Goal: Task Accomplishment & Management: Use online tool/utility

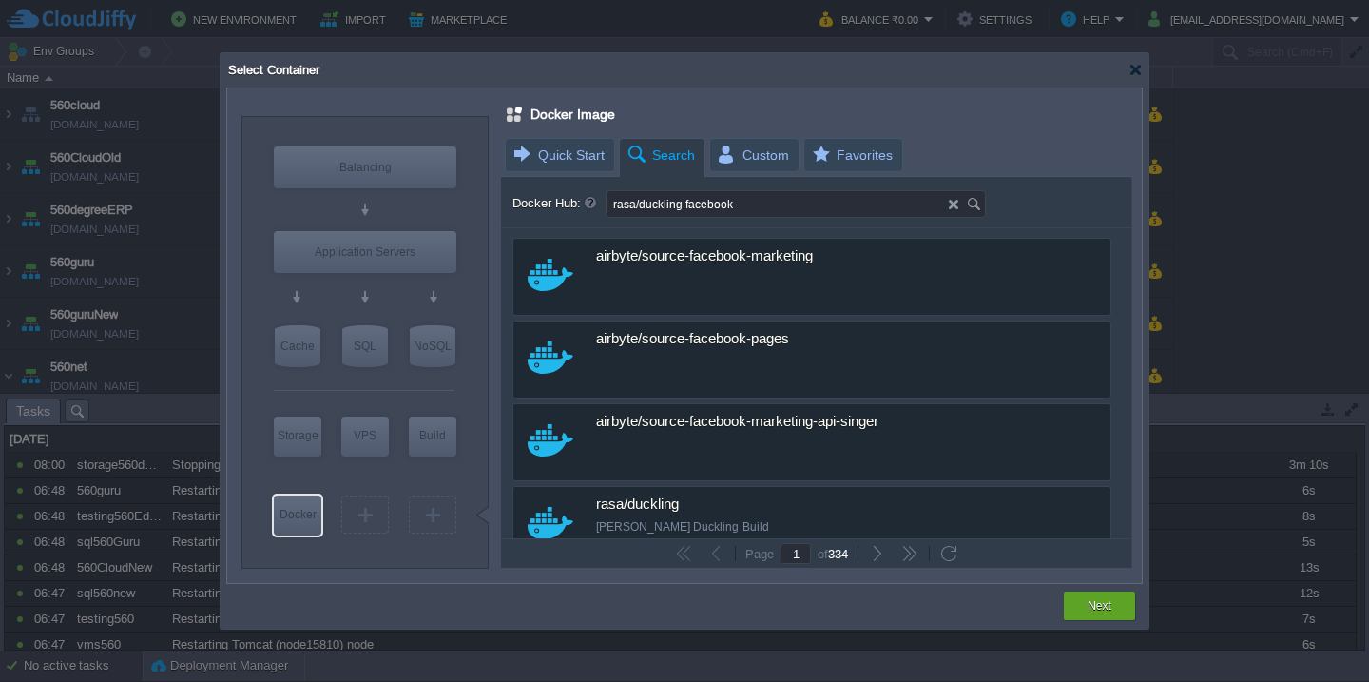
scroll to position [205, 0]
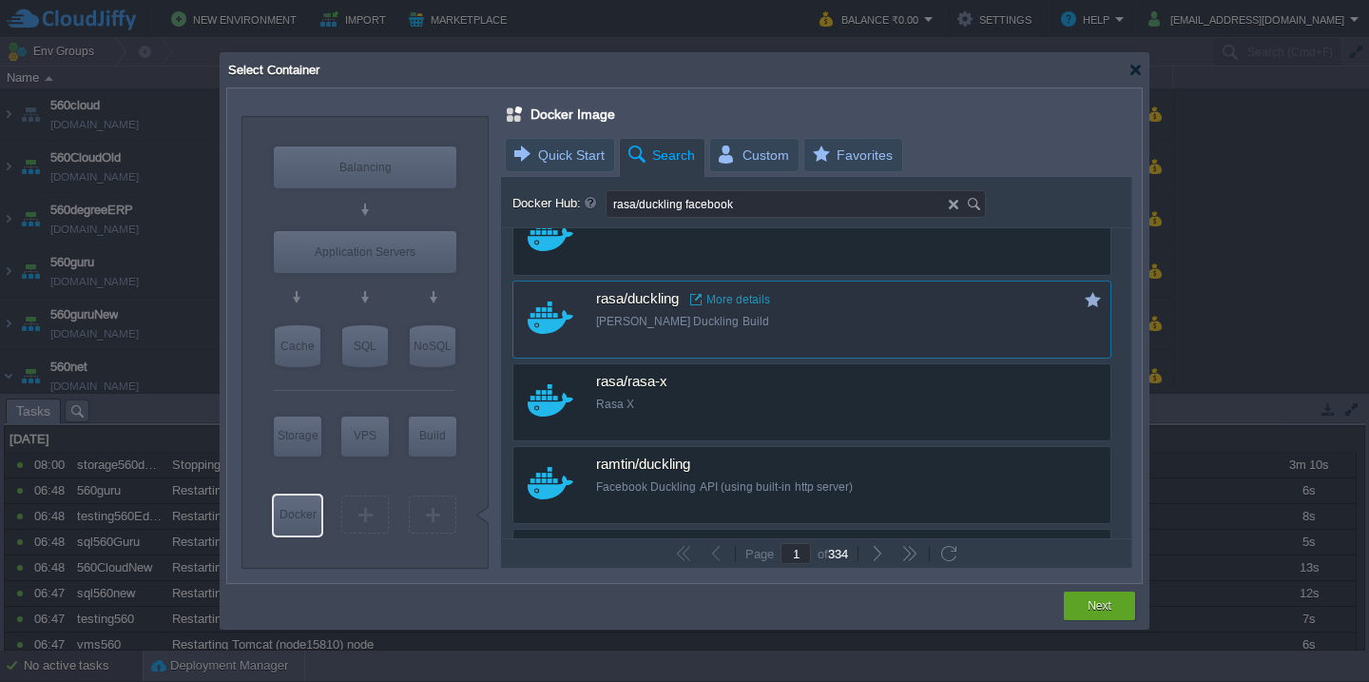
drag, startPoint x: 712, startPoint y: 325, endPoint x: 584, endPoint y: 317, distance: 128.6
click at [584, 317] on div "rasa/duckling More details [PERSON_NAME] Duckling Build" at bounding box center [783, 301] width 540 height 40
type input "Duckling"
type input "latest"
type input "Duckling :"
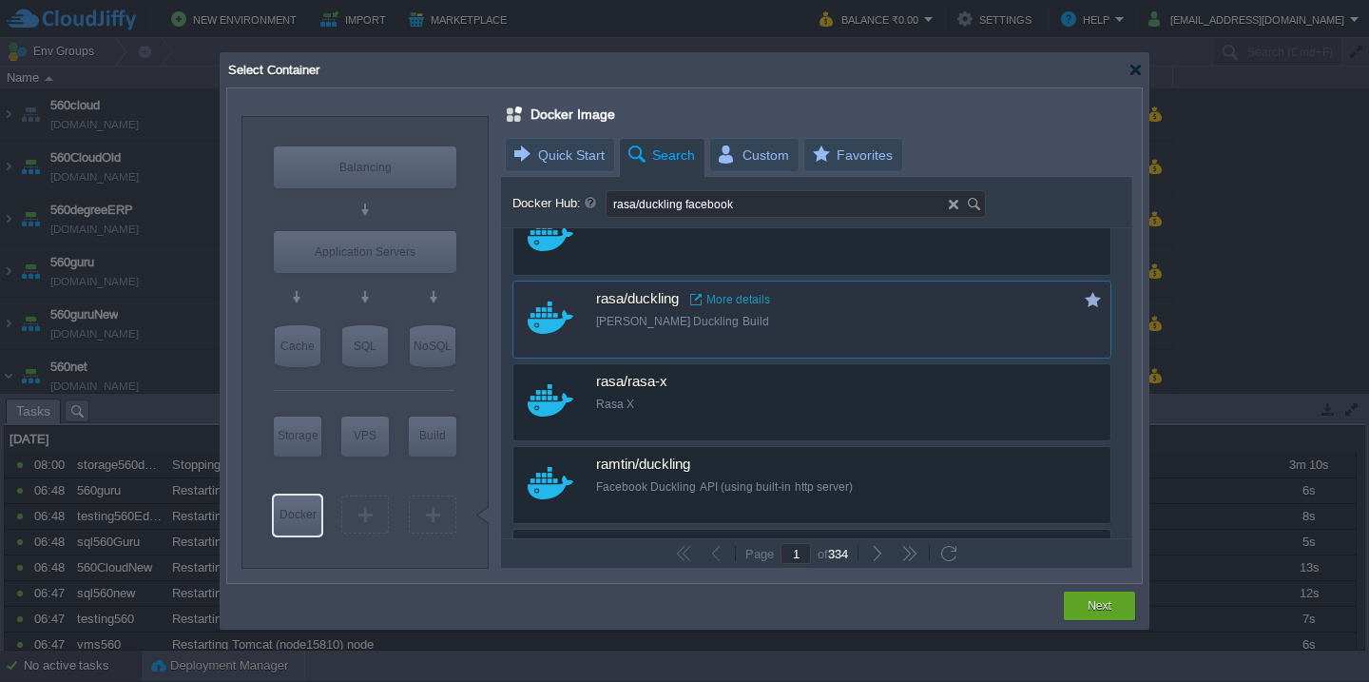
type input "latest"
click at [723, 298] on link "More details" at bounding box center [730, 299] width 80 height 15
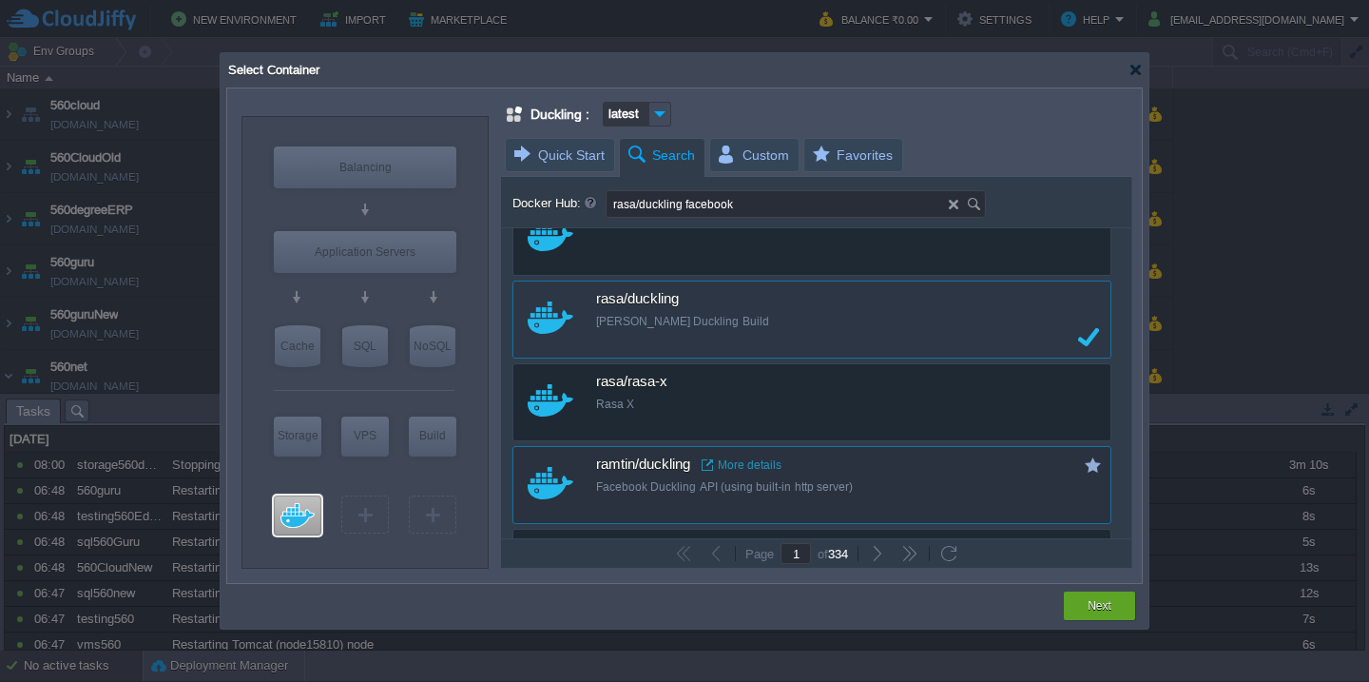
drag, startPoint x: 580, startPoint y: 463, endPoint x: 688, endPoint y: 461, distance: 108.4
click at [688, 461] on div "ramtin/duckling More details Facebook Duckling API (using built-in http server)" at bounding box center [783, 467] width 540 height 40
drag, startPoint x: 918, startPoint y: 494, endPoint x: 675, endPoint y: 498, distance: 243.4
click at [675, 498] on div "ramtin/duckling More details Facebook Duckling API (using built-in http server)" at bounding box center [824, 475] width 457 height 57
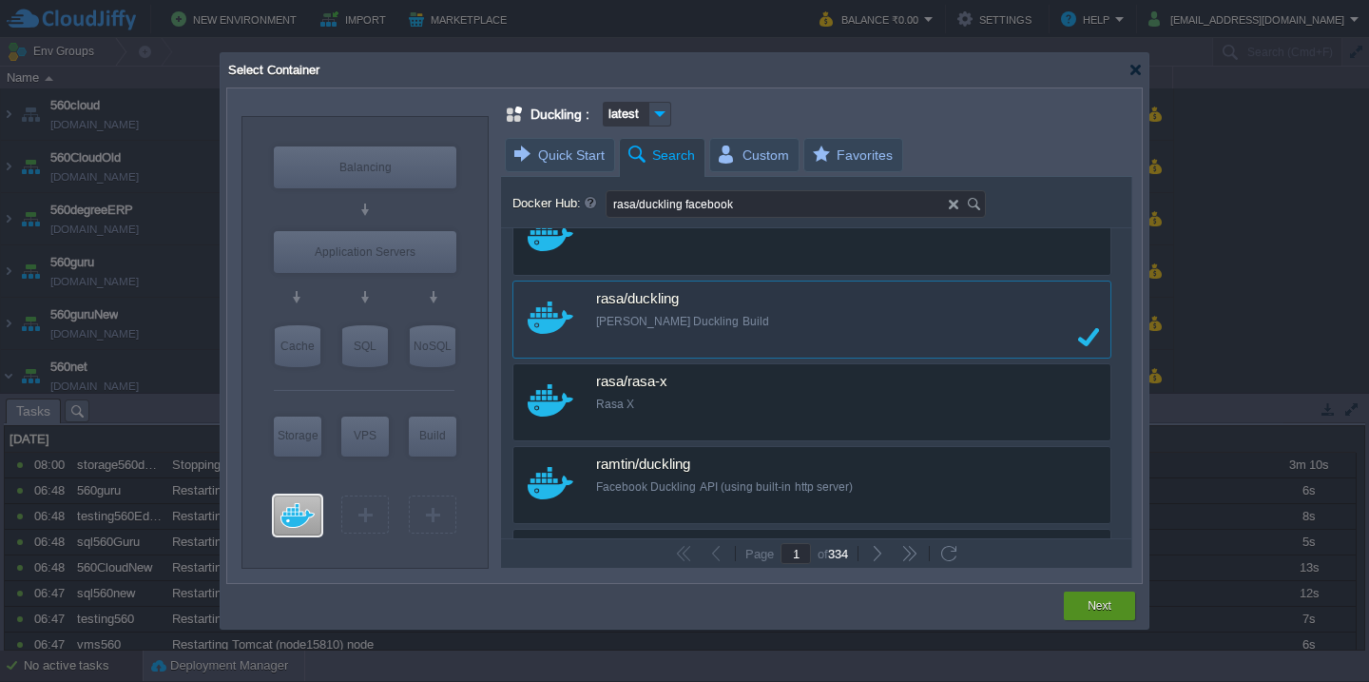
click at [1093, 602] on button "Next" at bounding box center [1100, 605] width 24 height 19
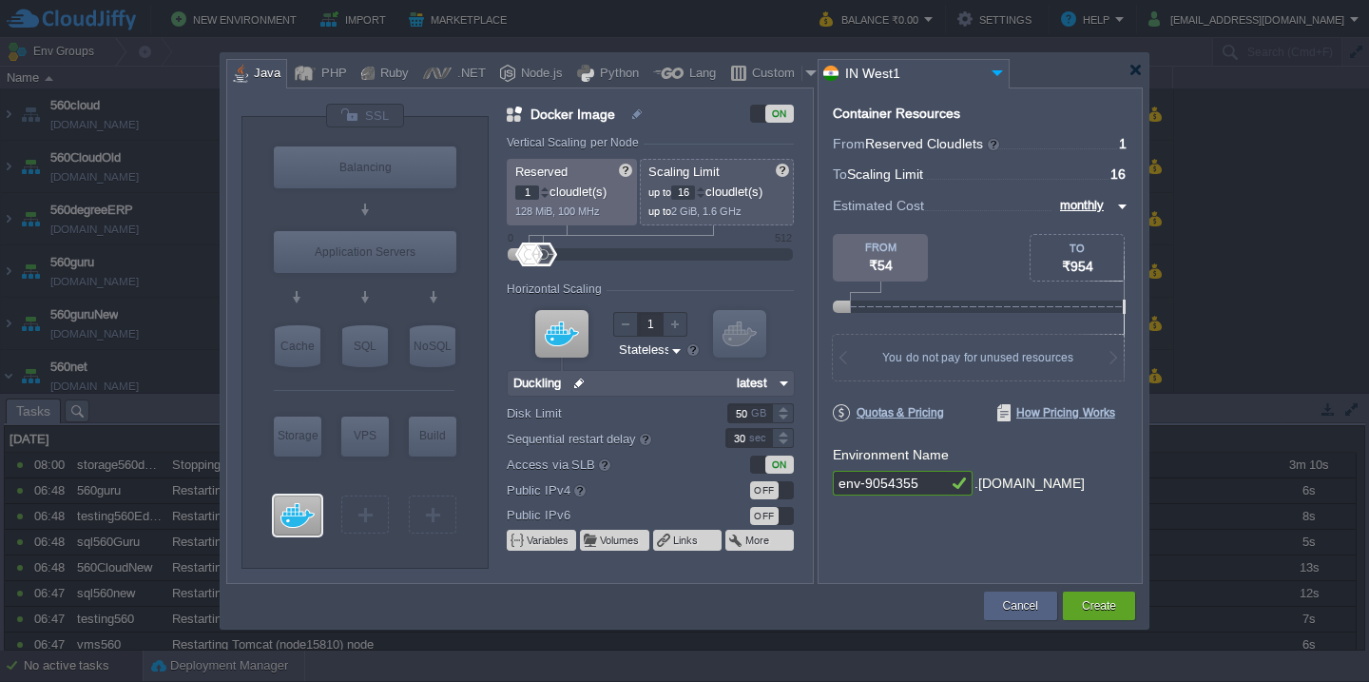
click at [919, 479] on input "env-9054355" at bounding box center [890, 483] width 114 height 25
type input "560duckling"
click at [1094, 603] on button "Create" at bounding box center [1099, 605] width 34 height 19
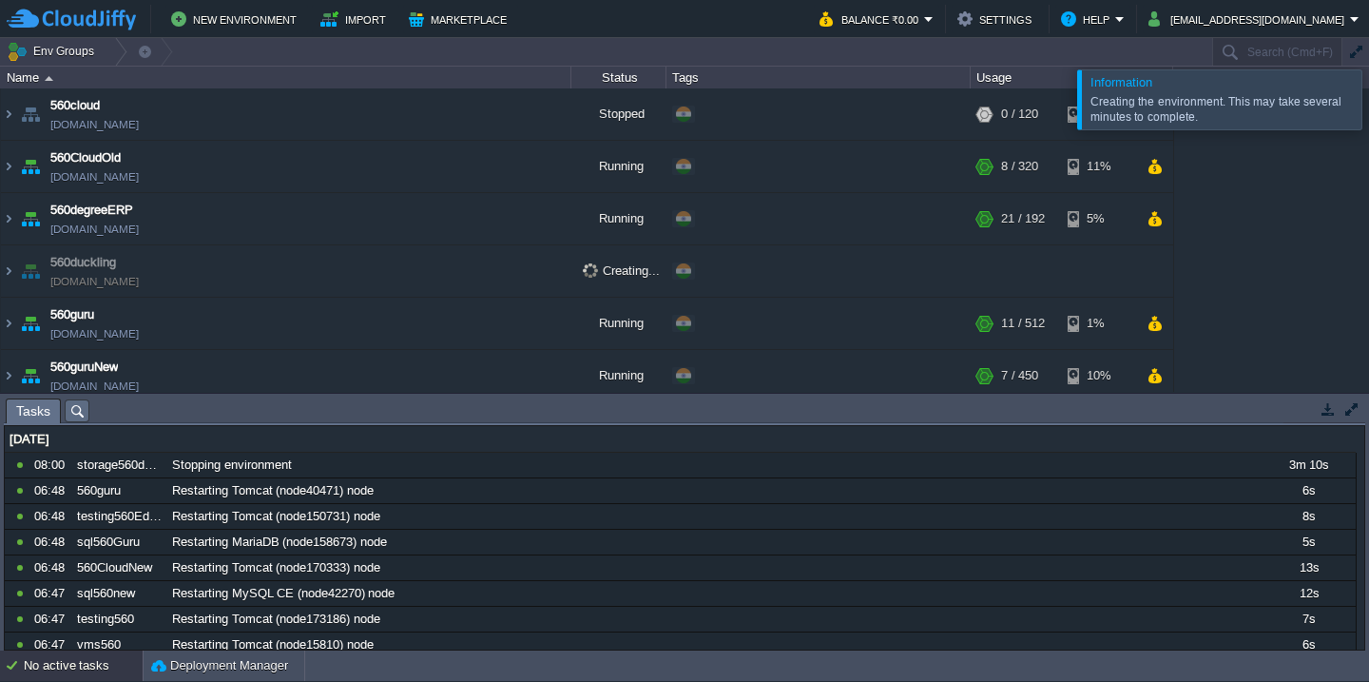
click at [1368, 114] on div at bounding box center [1392, 98] width 0 height 59
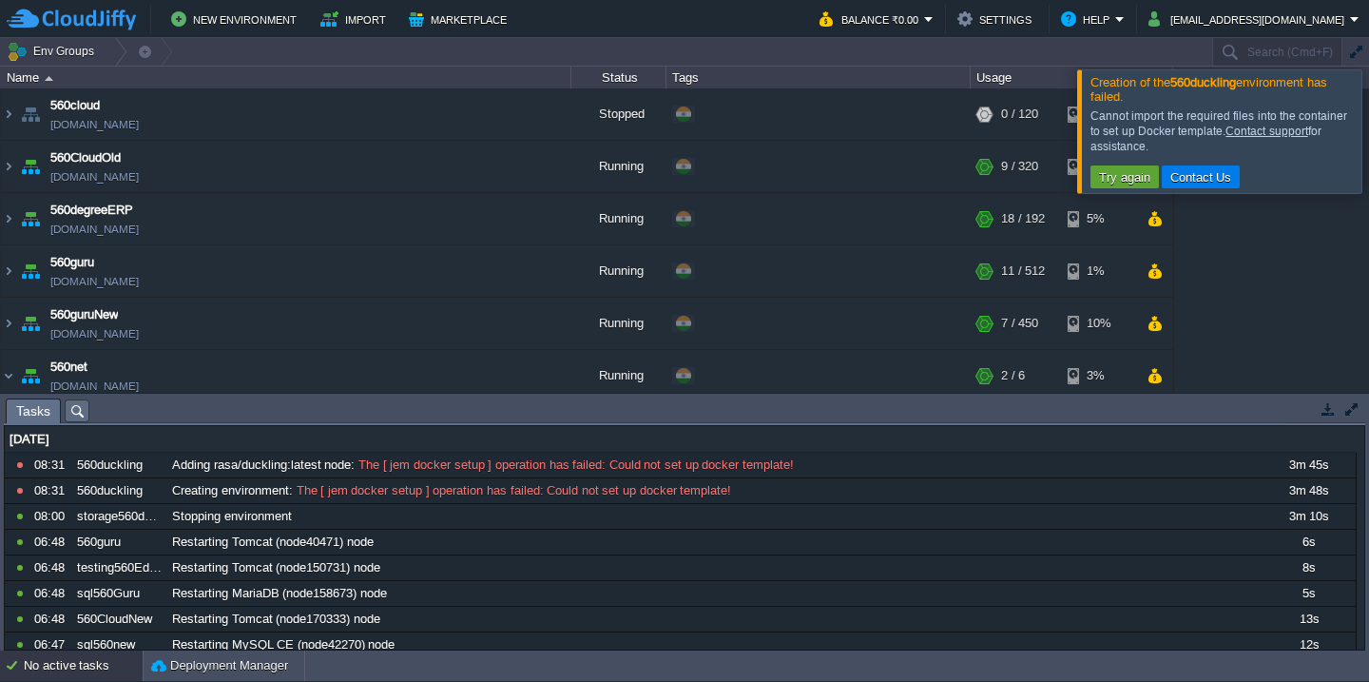
click at [1368, 151] on div at bounding box center [1392, 130] width 0 height 123
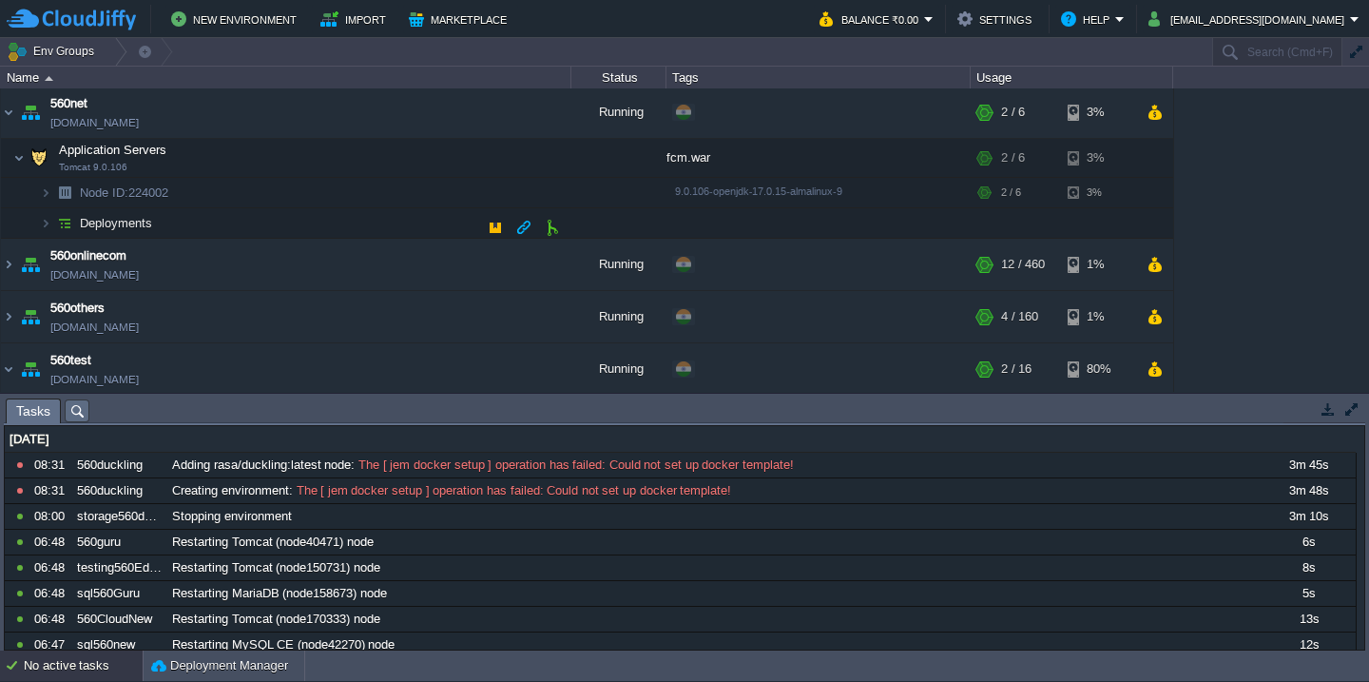
scroll to position [227, 0]
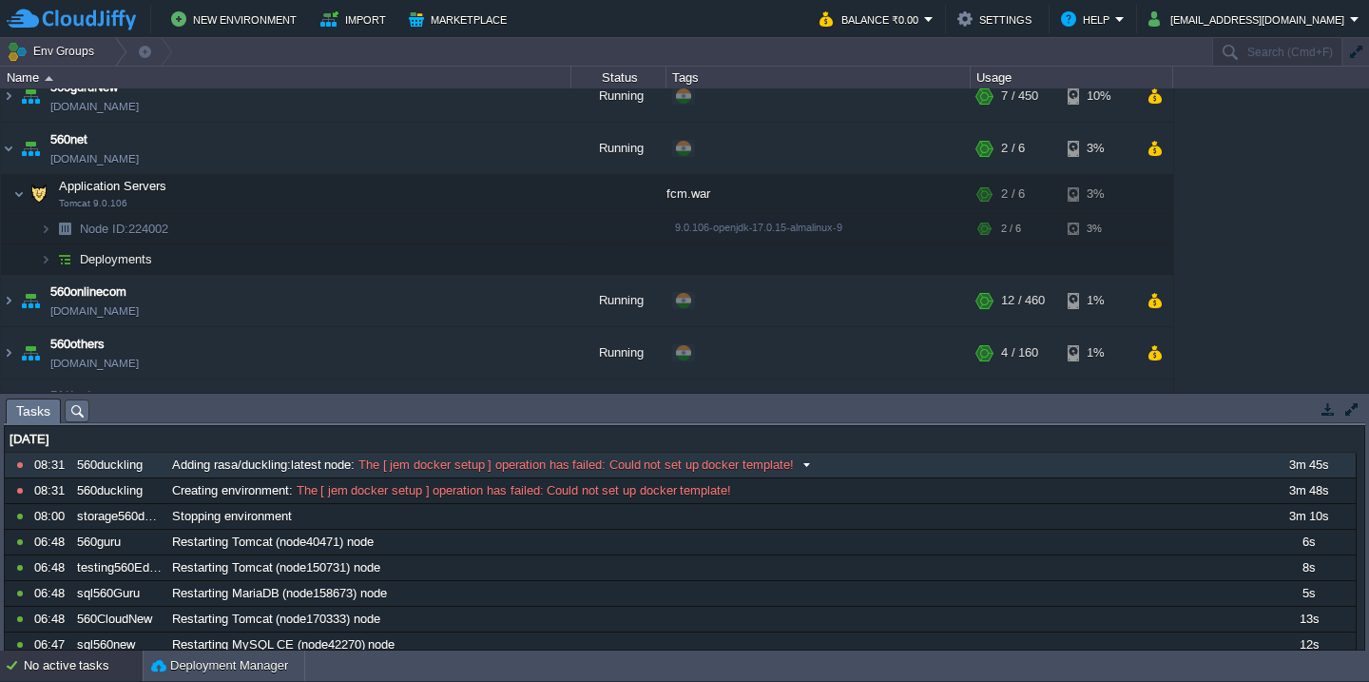
click at [467, 464] on span "The [ jem docker setup ] operation has failed: Could not set up docker template!" at bounding box center [574, 464] width 439 height 17
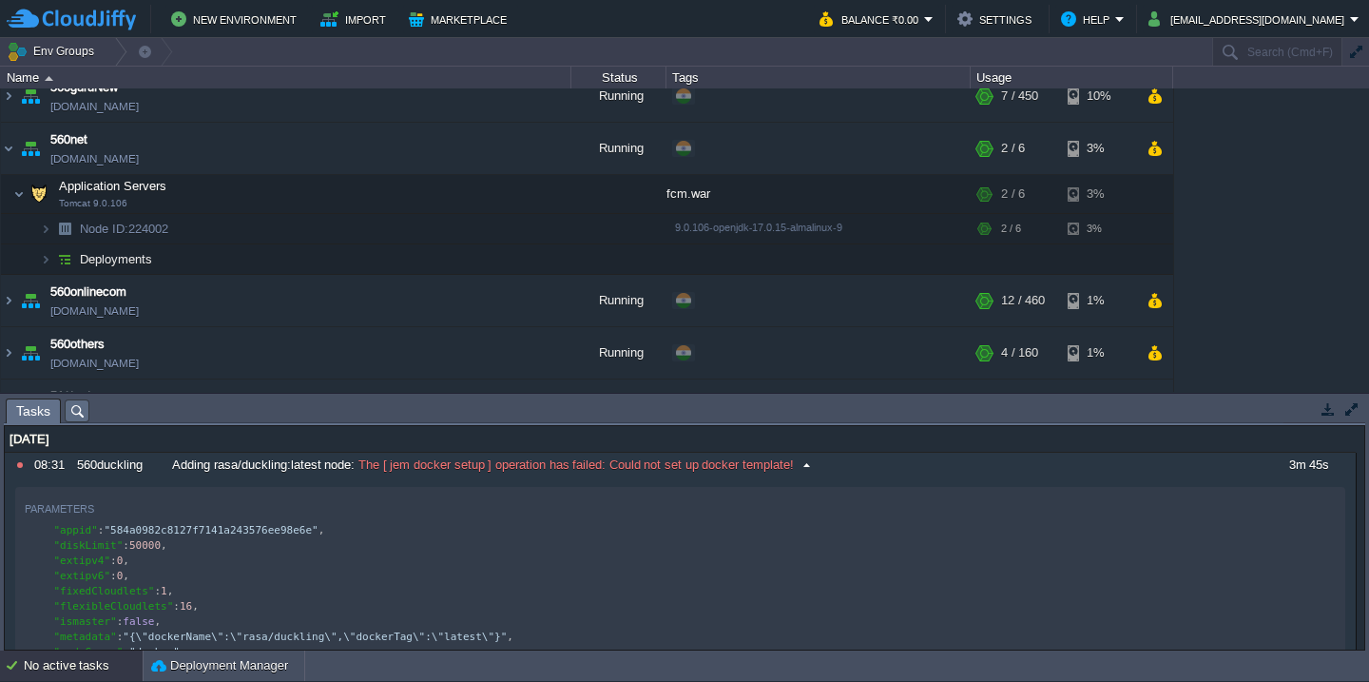
click at [467, 464] on span "The [ jem docker setup ] operation has failed: Could not set up docker template!" at bounding box center [574, 464] width 439 height 17
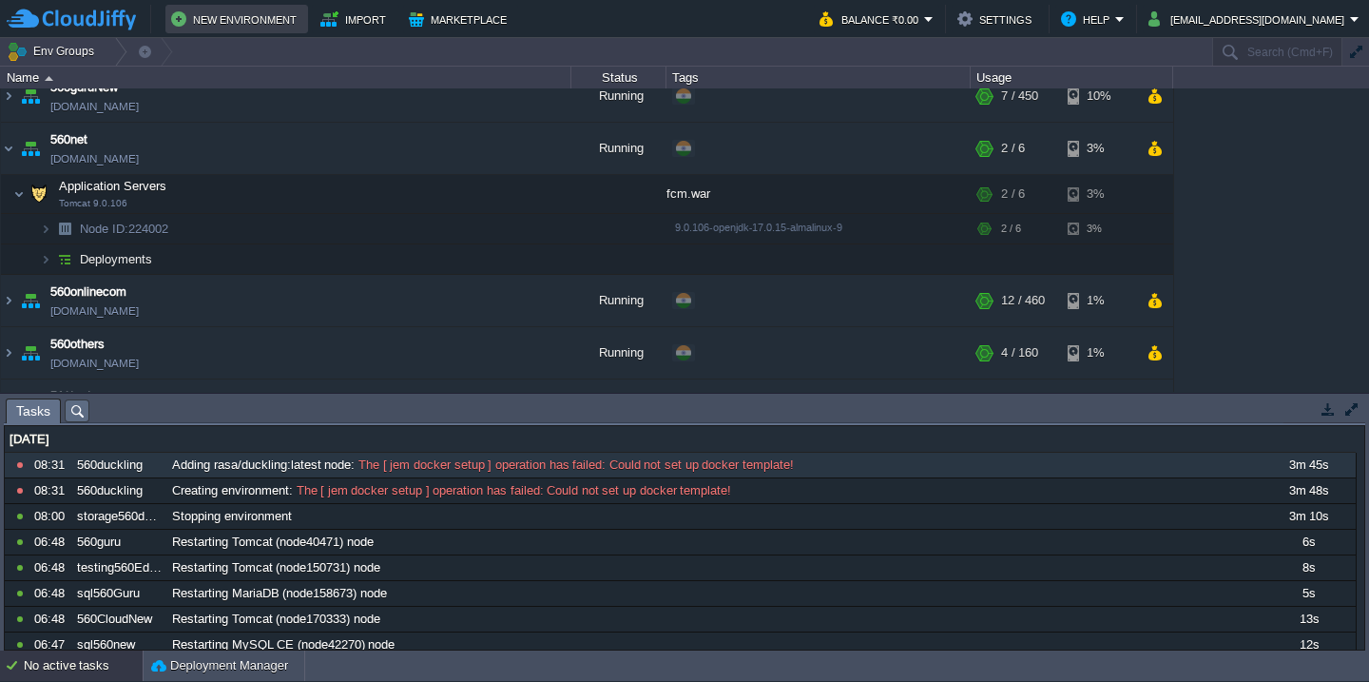
click at [242, 31] on td "New Environment" at bounding box center [236, 19] width 143 height 29
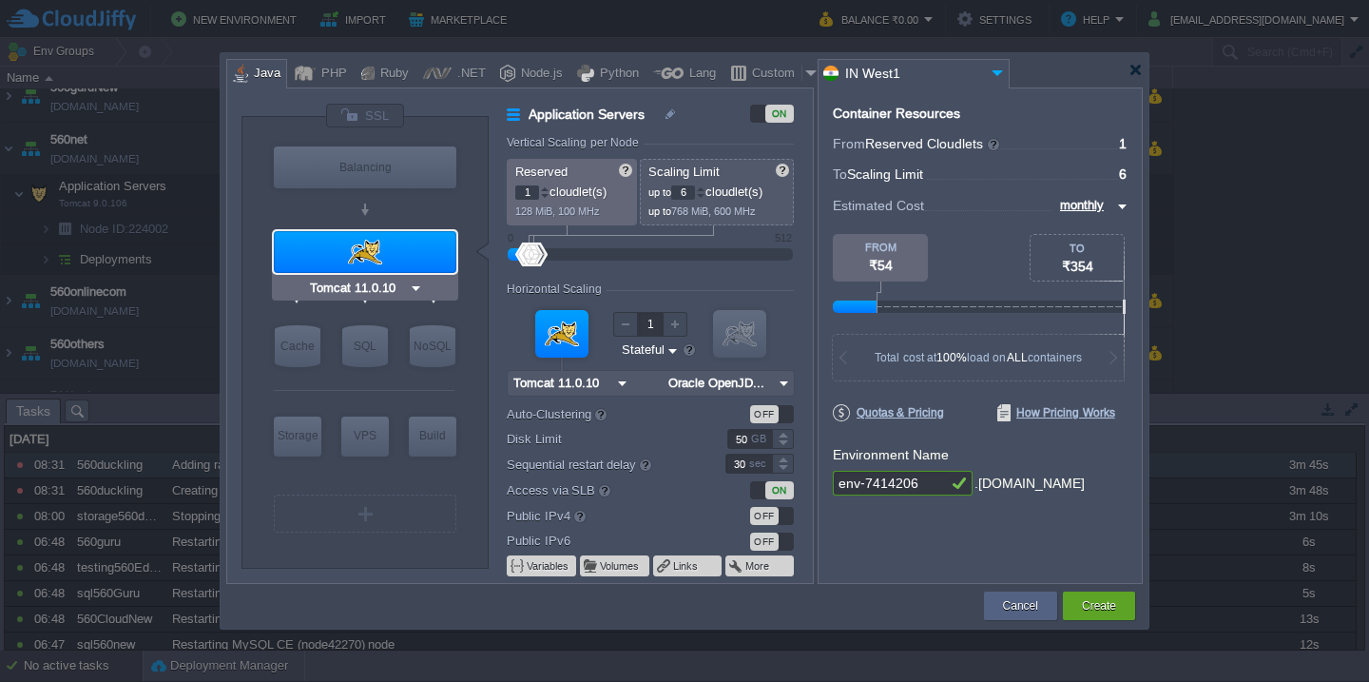
click at [394, 238] on div at bounding box center [365, 252] width 183 height 42
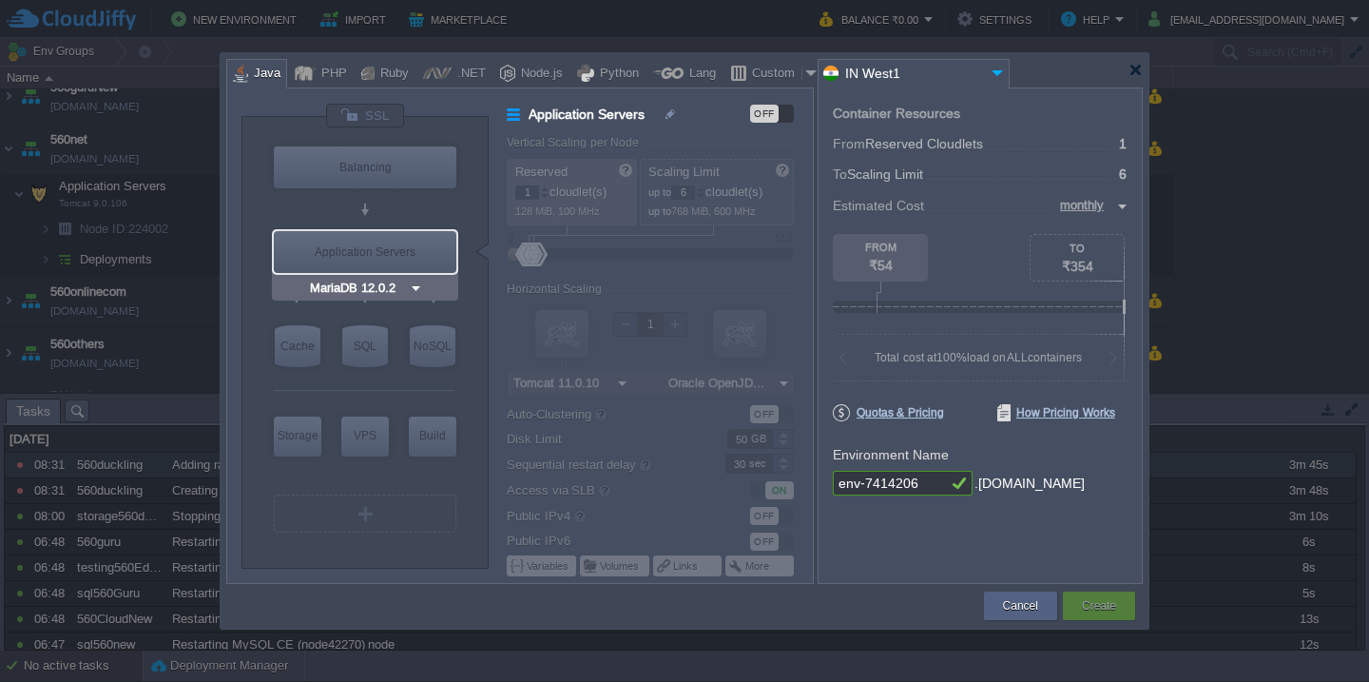
type input "AlmaLinux 9.6"
click at [355, 530] on div "VM" at bounding box center [365, 513] width 183 height 38
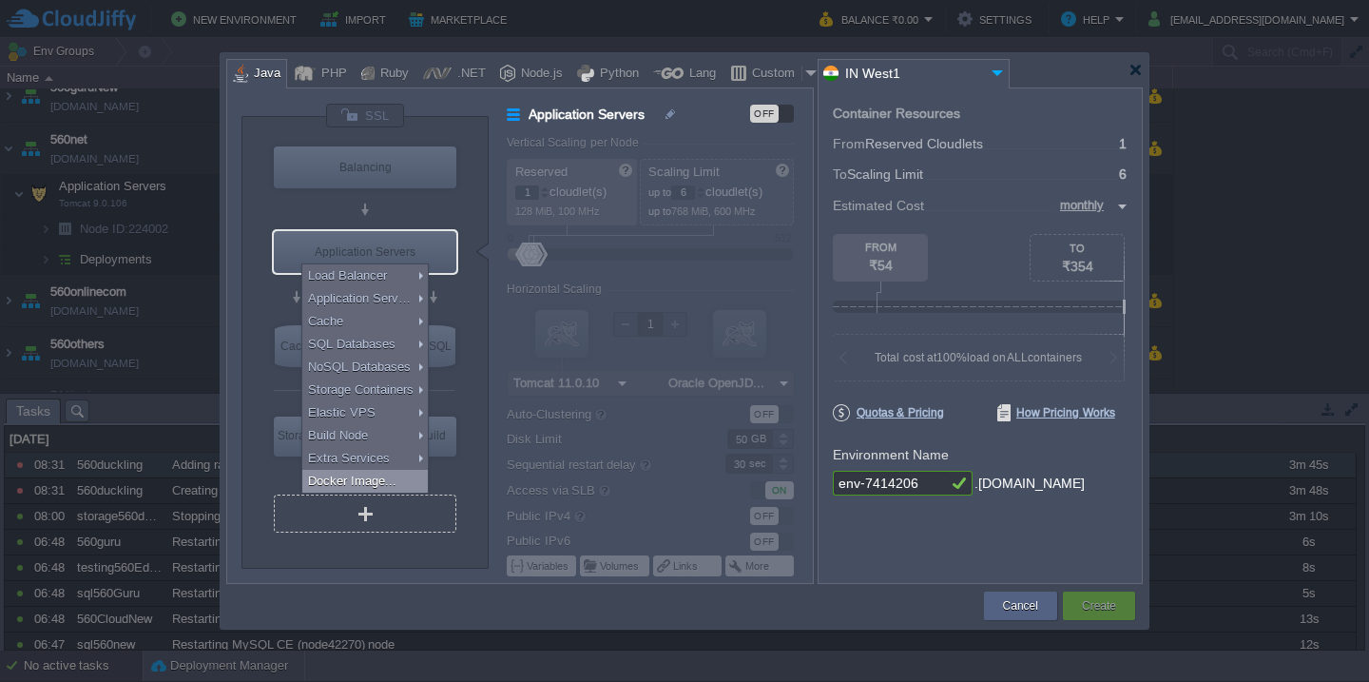
click at [375, 482] on div "Docker Image..." at bounding box center [364, 481] width 125 height 23
type input "Docker Image"
type input "16"
type input "Docker Image"
type input "Stateless"
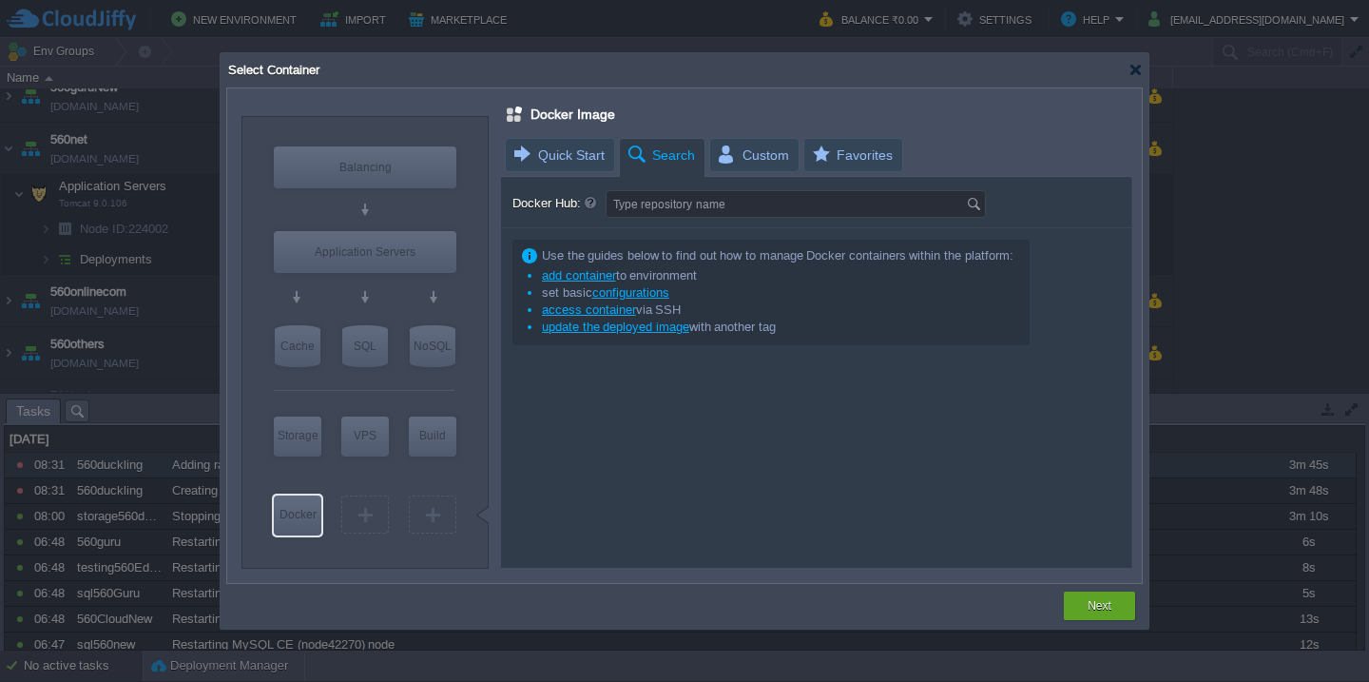
type input "Select Image"
click at [661, 207] on input "Type repository name" at bounding box center [786, 204] width 359 height 26
type input "duckling"
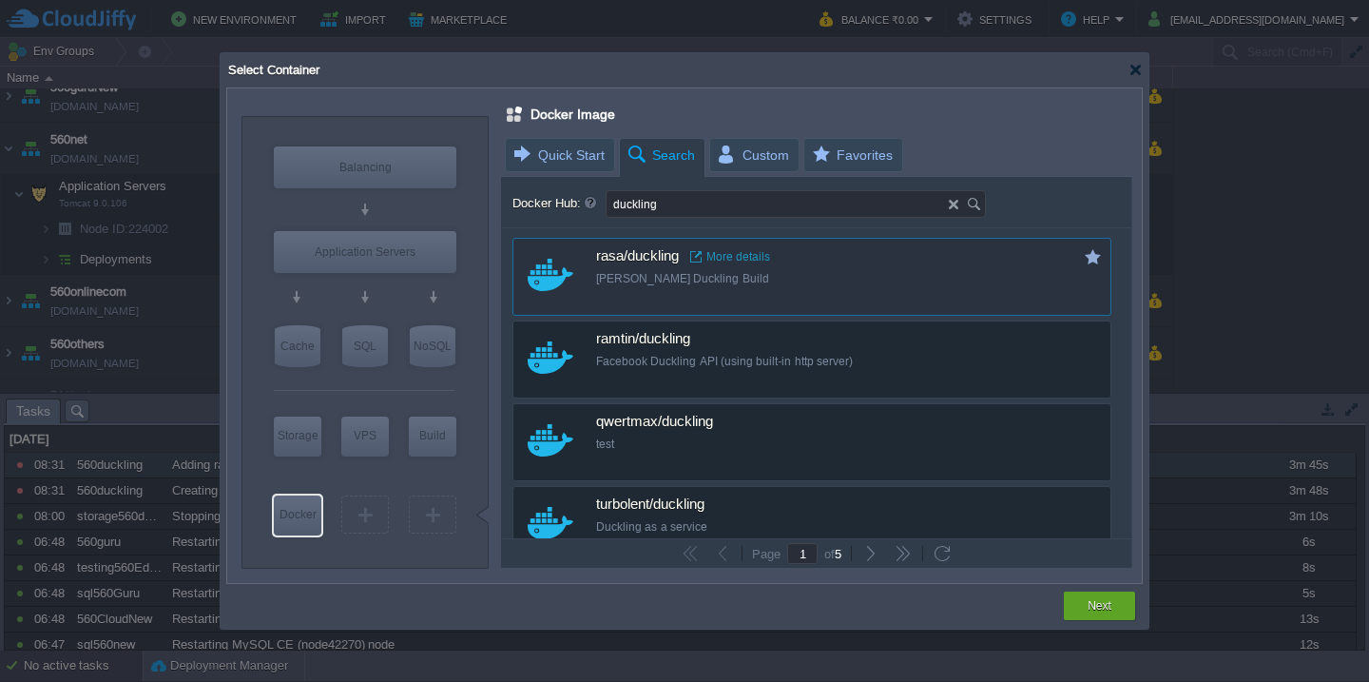
click at [640, 276] on div "[PERSON_NAME] Duckling Build" at bounding box center [824, 279] width 457 height 16
type input "Duckling"
type input "latest"
type input "Duckling :"
type input "latest"
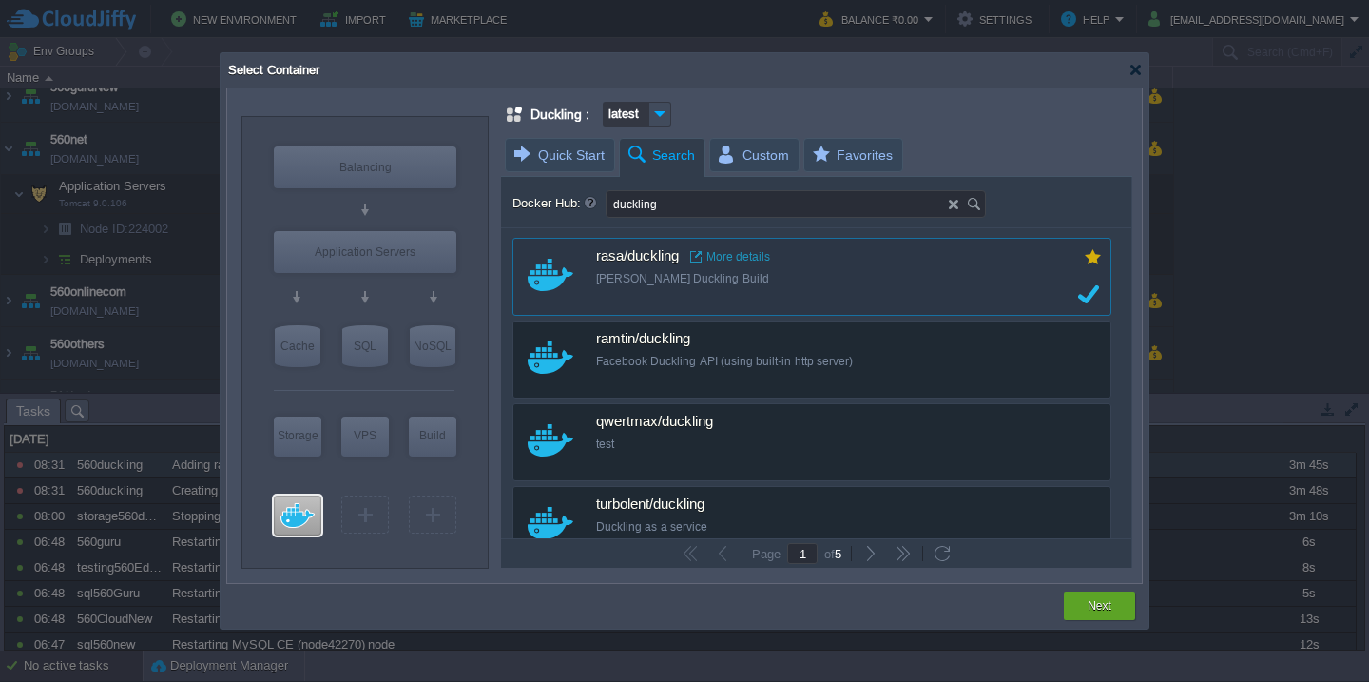
click at [1089, 257] on button "button" at bounding box center [1092, 256] width 17 height 17
click at [1088, 601] on button "Next" at bounding box center [1100, 605] width 24 height 19
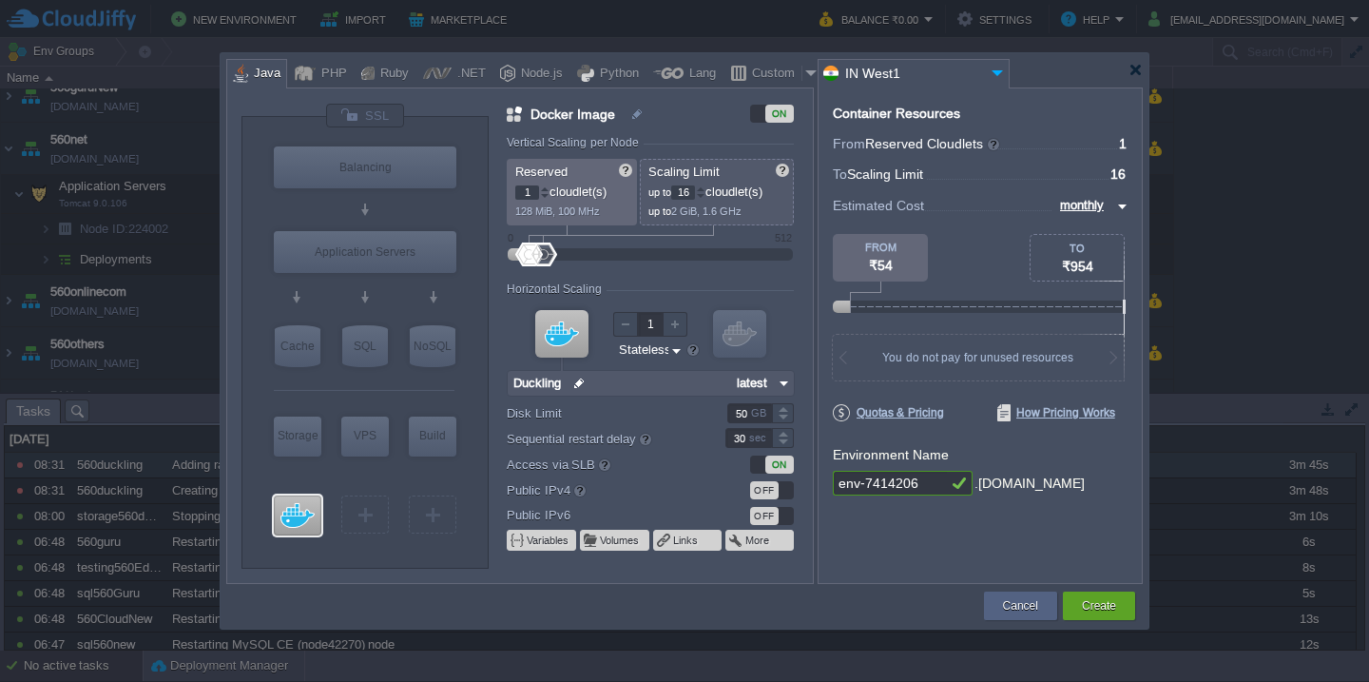
click at [689, 189] on input "16" at bounding box center [683, 192] width 24 height 14
type input "32"
click at [931, 487] on input "env-7414206" at bounding box center [890, 483] width 114 height 25
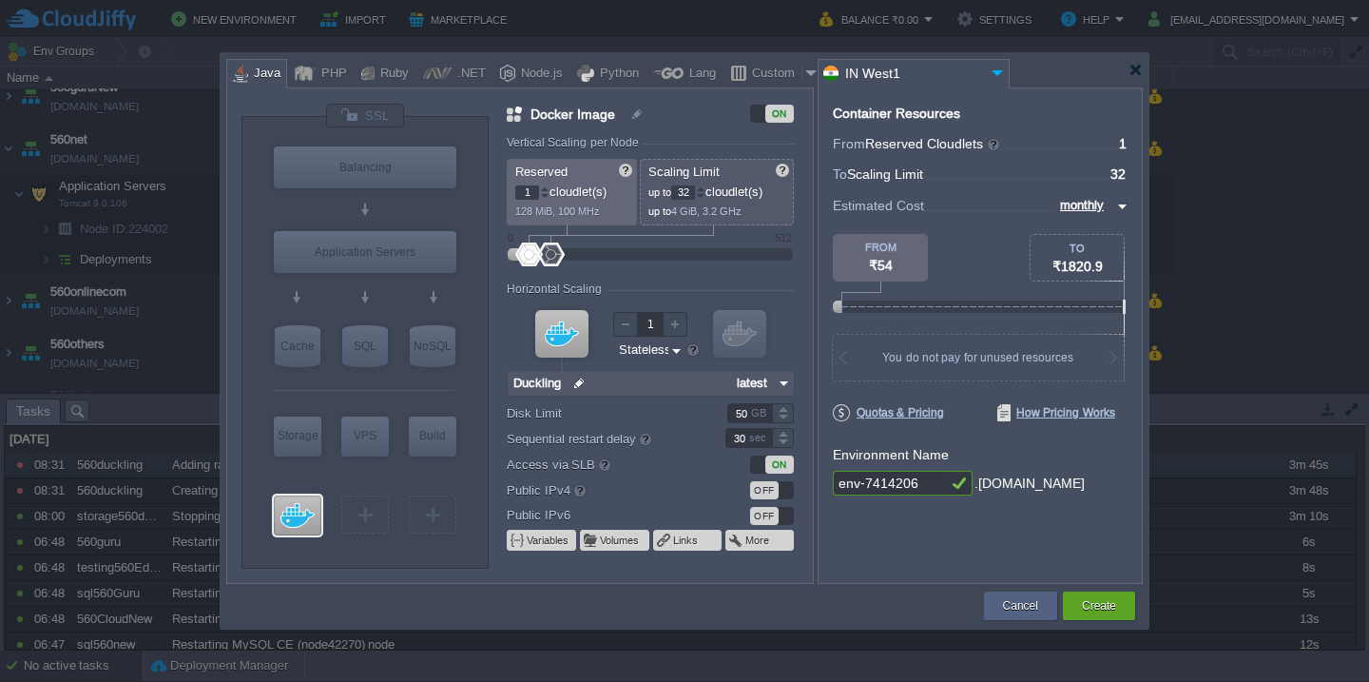
click at [931, 487] on input "env-7414206" at bounding box center [890, 483] width 114 height 25
type input "560duckling"
click at [1080, 598] on div "Create" at bounding box center [1099, 605] width 44 height 29
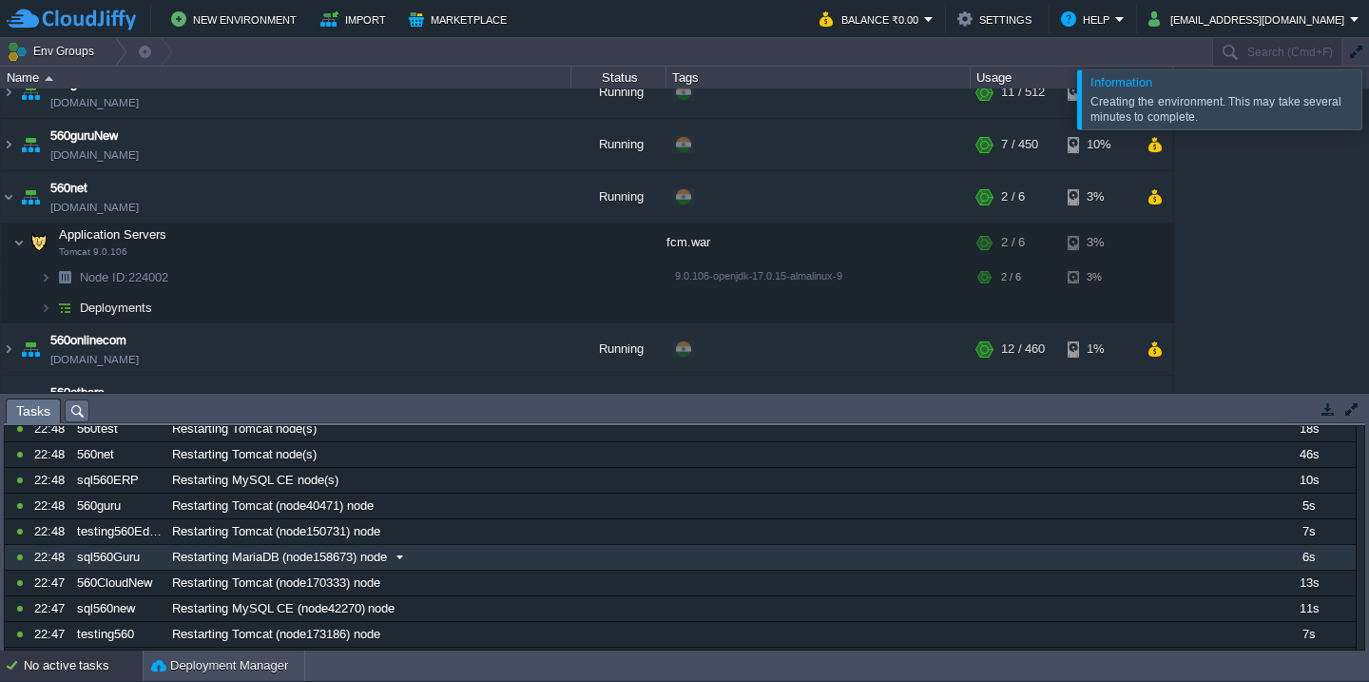
scroll to position [0, 0]
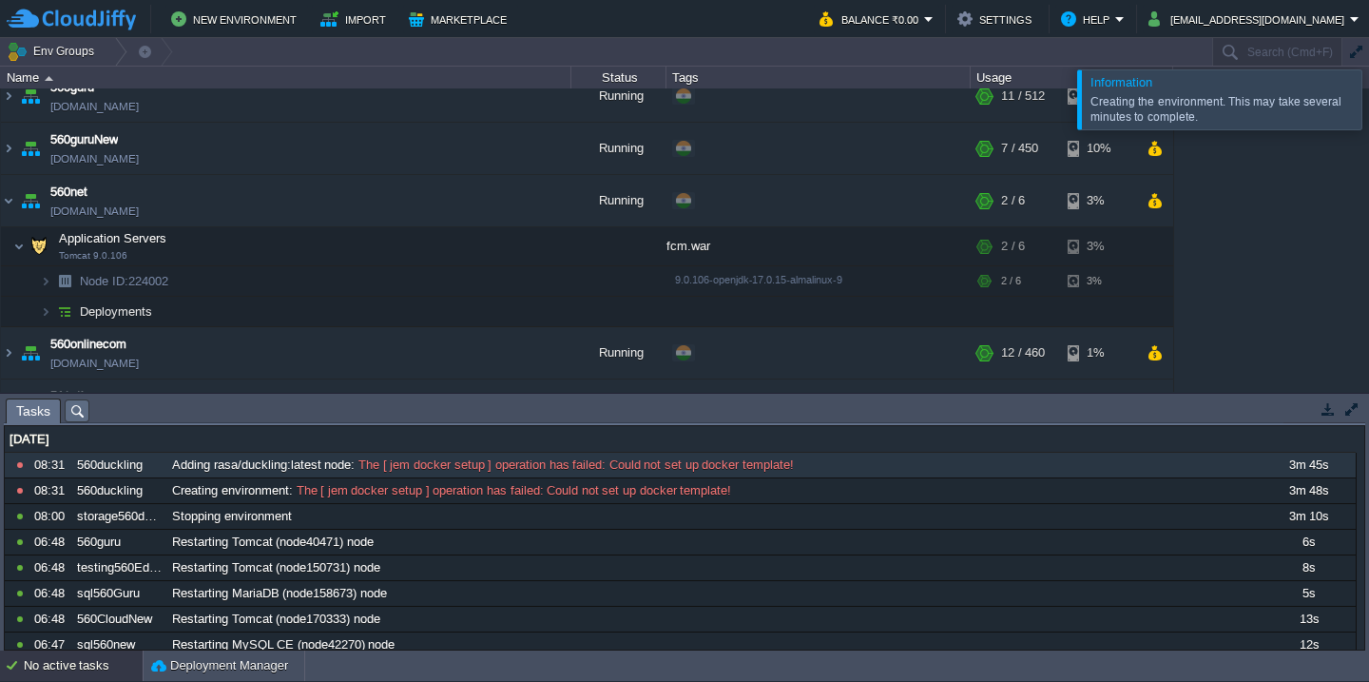
click at [1368, 95] on div at bounding box center [1392, 98] width 0 height 59
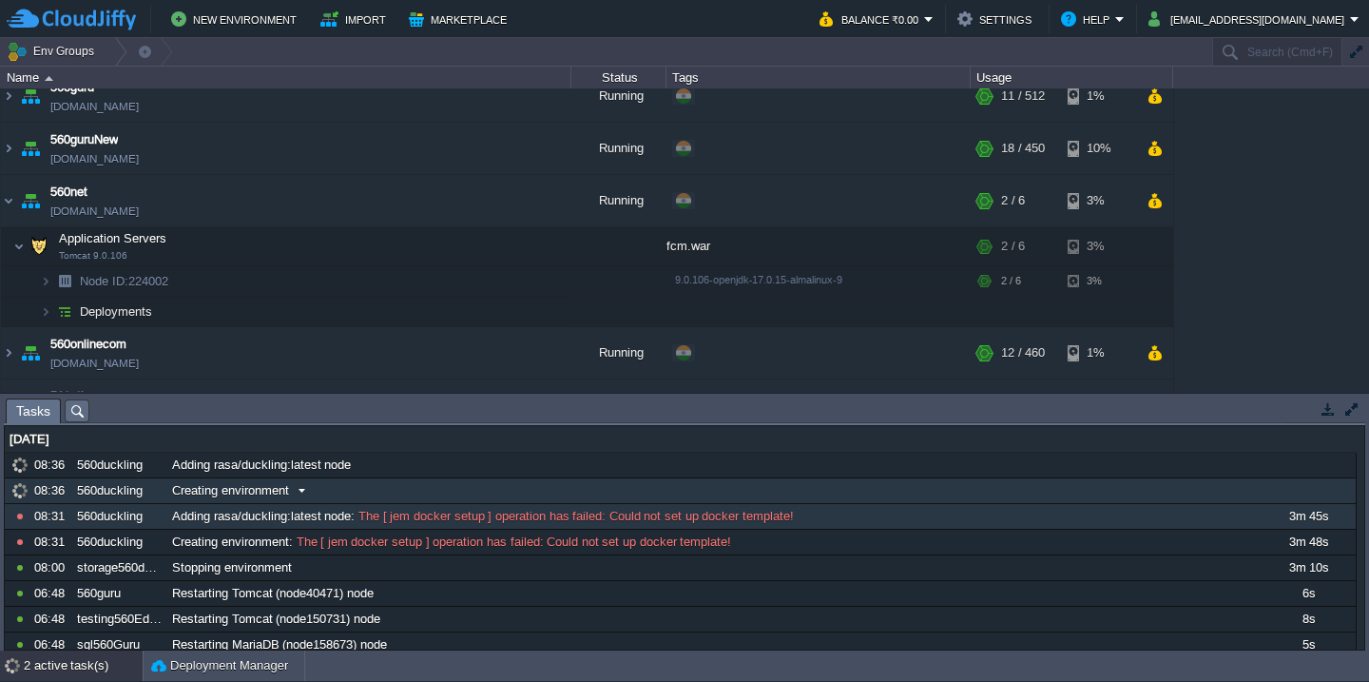
click at [582, 494] on div "Creating environment" at bounding box center [713, 490] width 1092 height 25
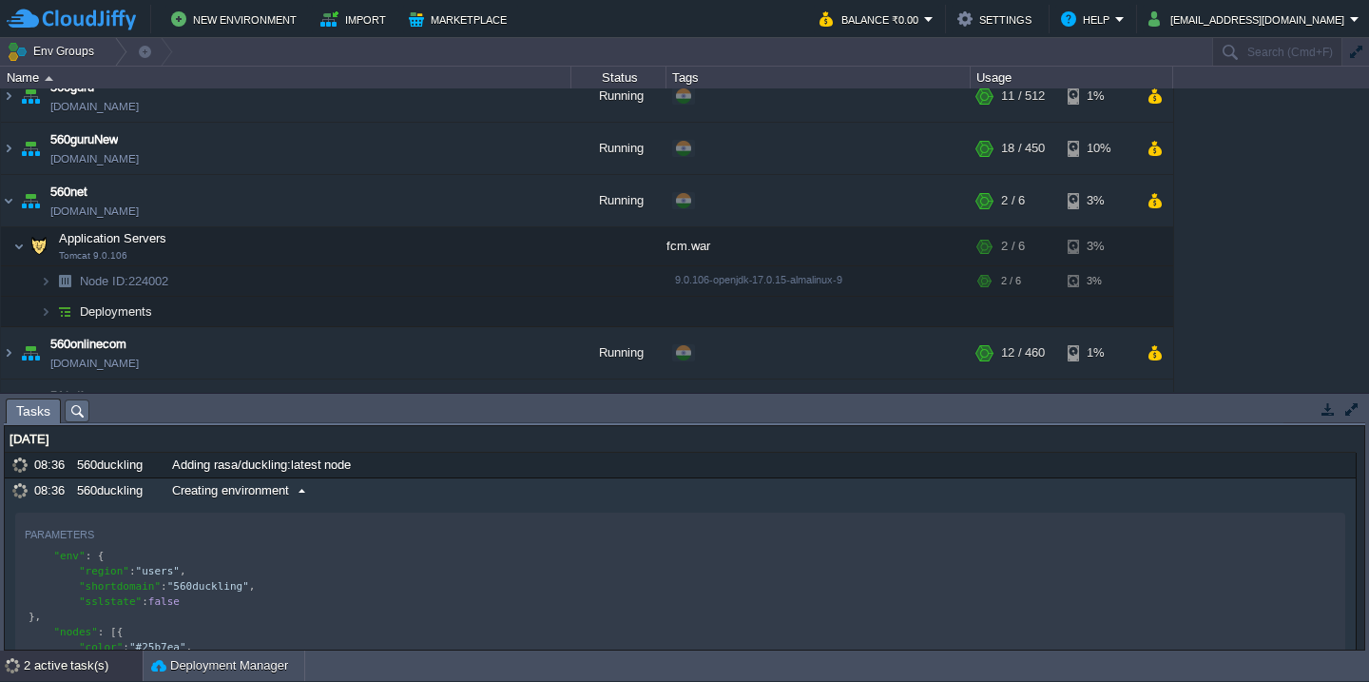
click at [582, 494] on div "Creating environment" at bounding box center [713, 490] width 1092 height 25
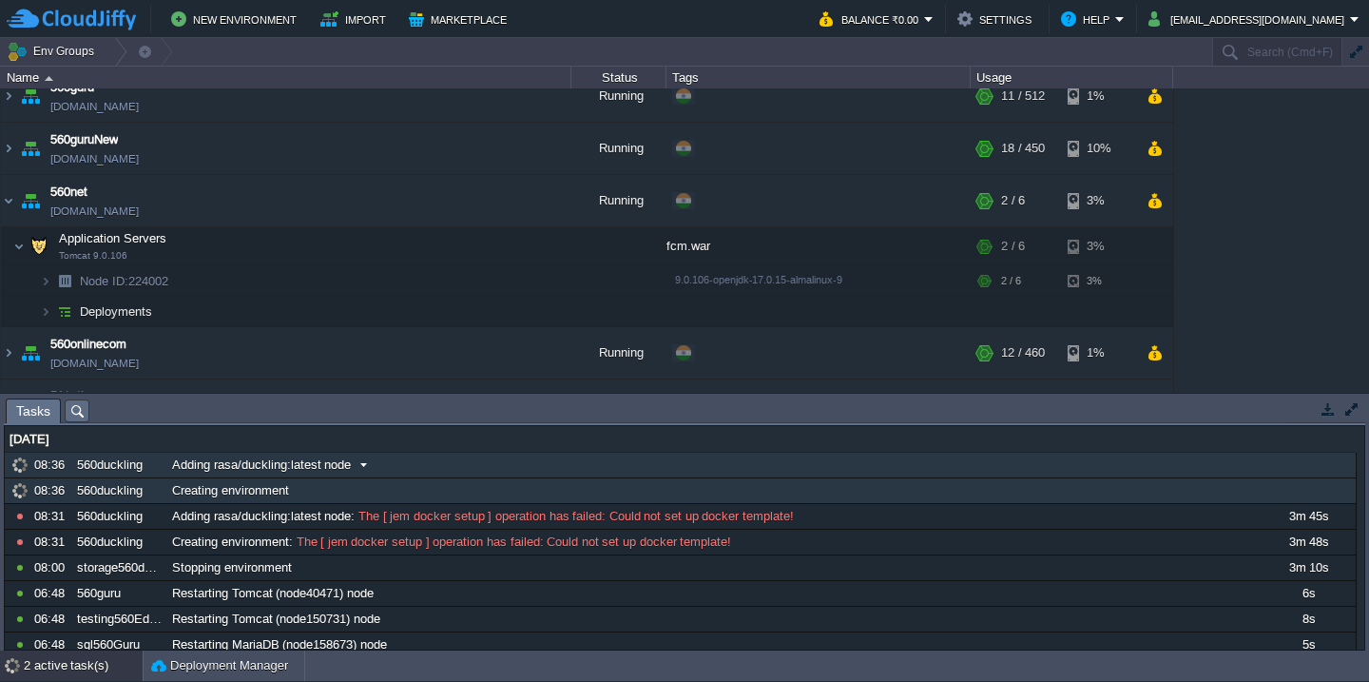
click at [577, 471] on div "Adding rasa/duckling:latest node" at bounding box center [713, 465] width 1092 height 25
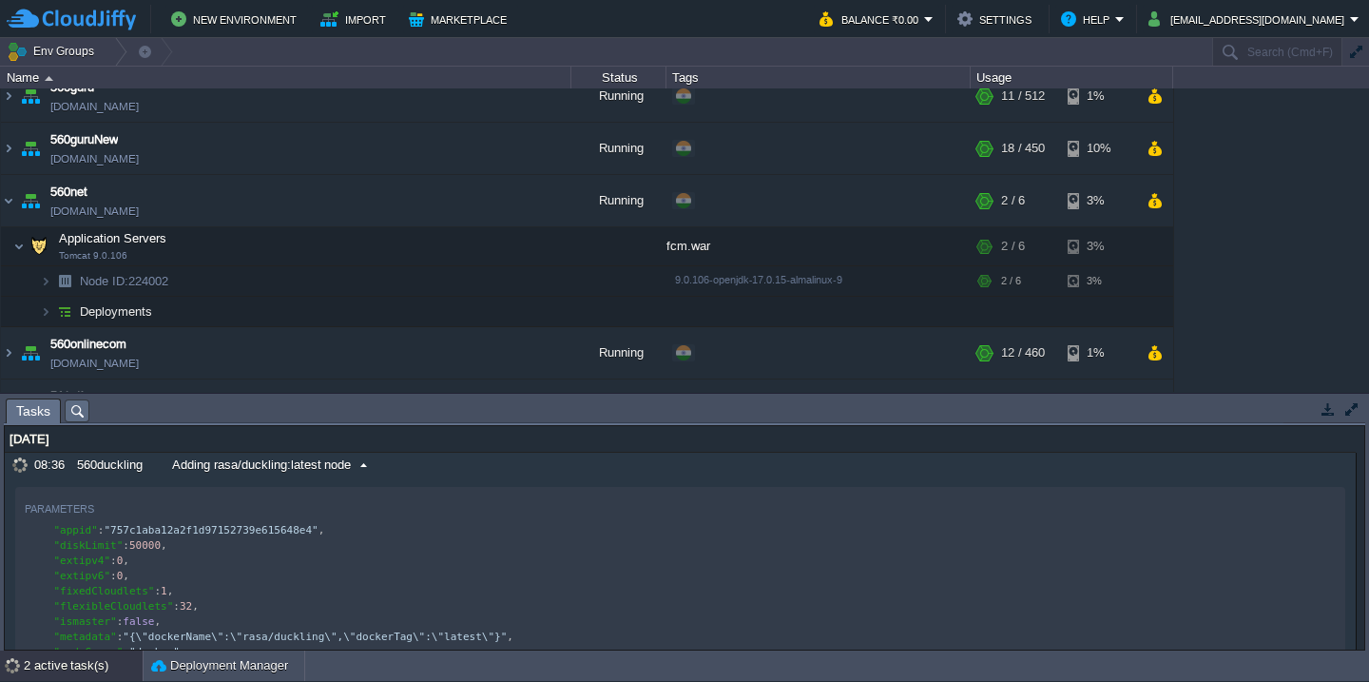
click at [577, 471] on div "Adding rasa/duckling:latest node" at bounding box center [713, 465] width 1092 height 25
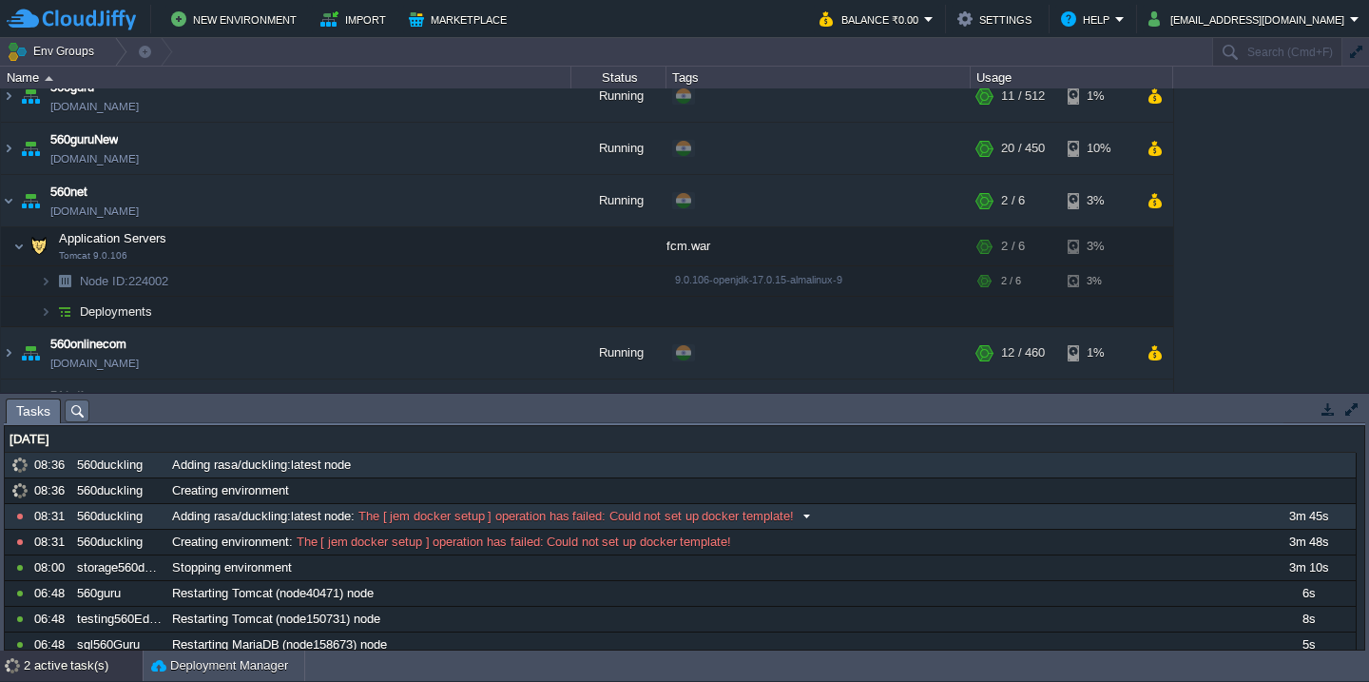
click at [488, 515] on span "The [ jem docker setup ] operation has failed: Could not set up docker template!" at bounding box center [574, 516] width 439 height 17
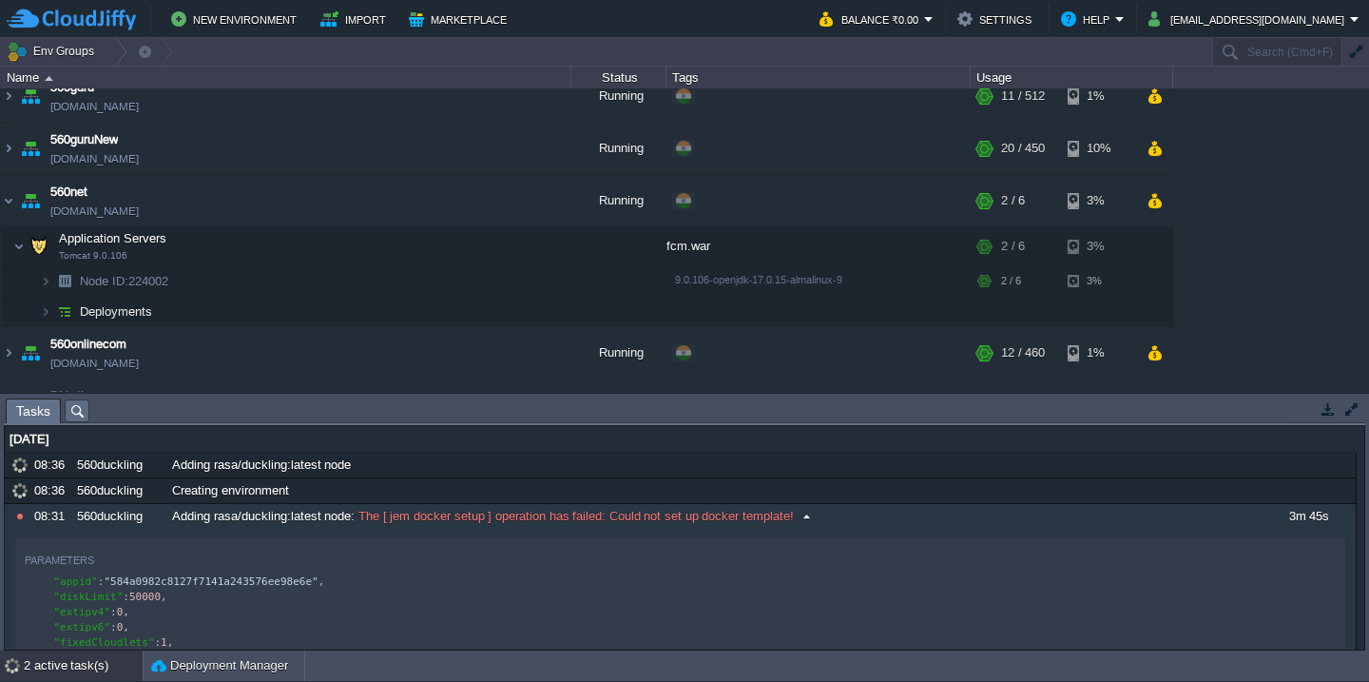
click at [112, 557] on button "button" at bounding box center [113, 558] width 17 height 17
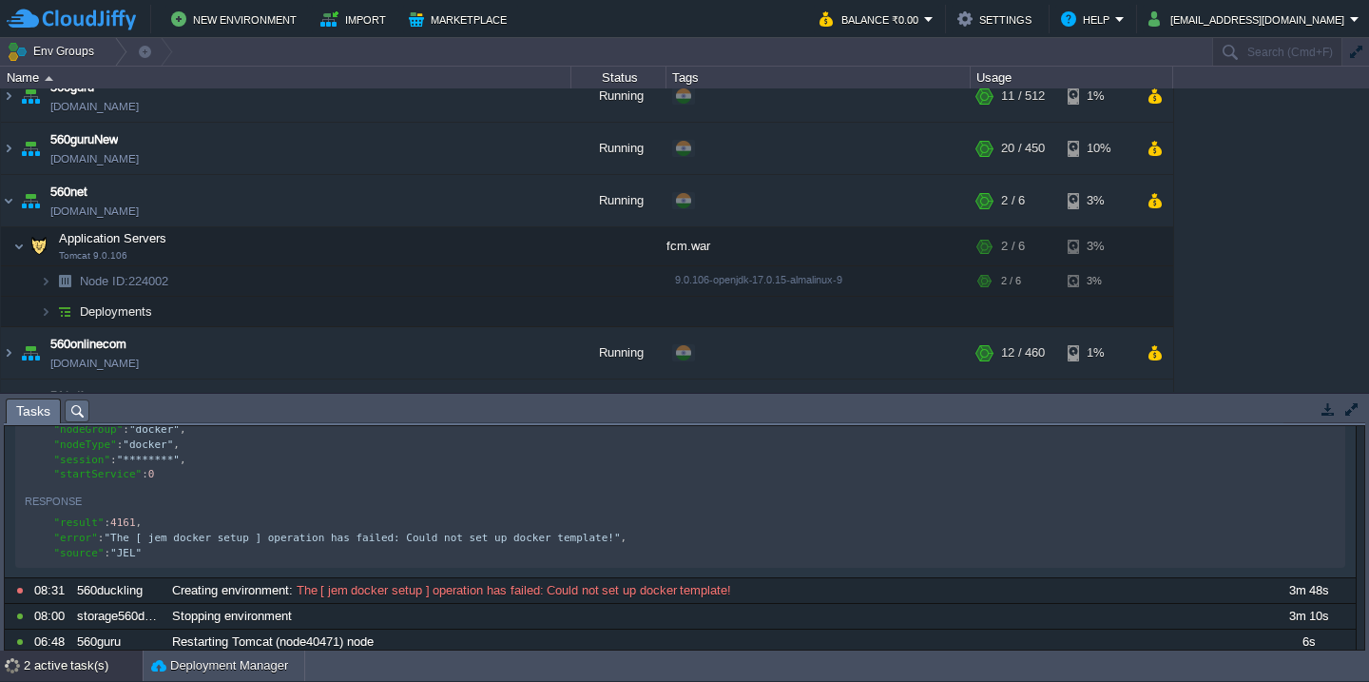
scroll to position [288, 0]
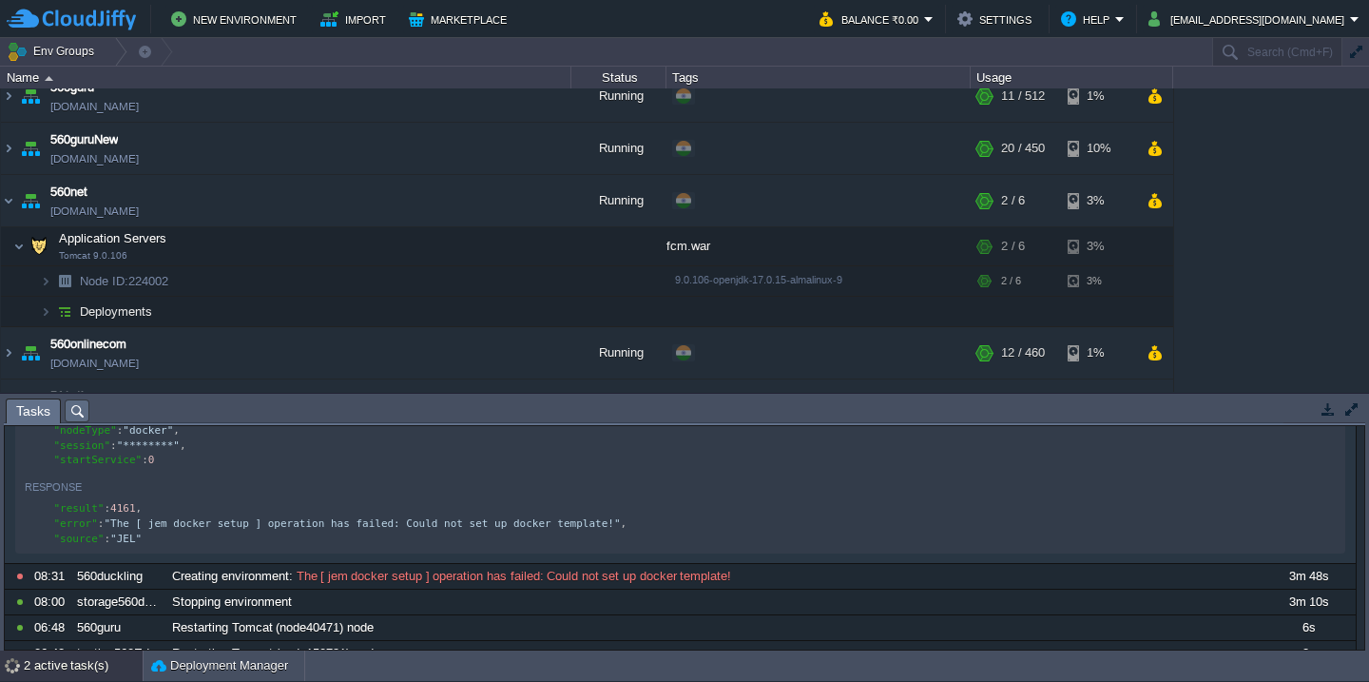
click at [103, 497] on td at bounding box center [100, 485] width 23 height 23
type textarea "{ "result": 4161, "error": "The [ jem docker setup ] operation has failed: Coul…"
click at [102, 494] on button "button" at bounding box center [100, 485] width 17 height 17
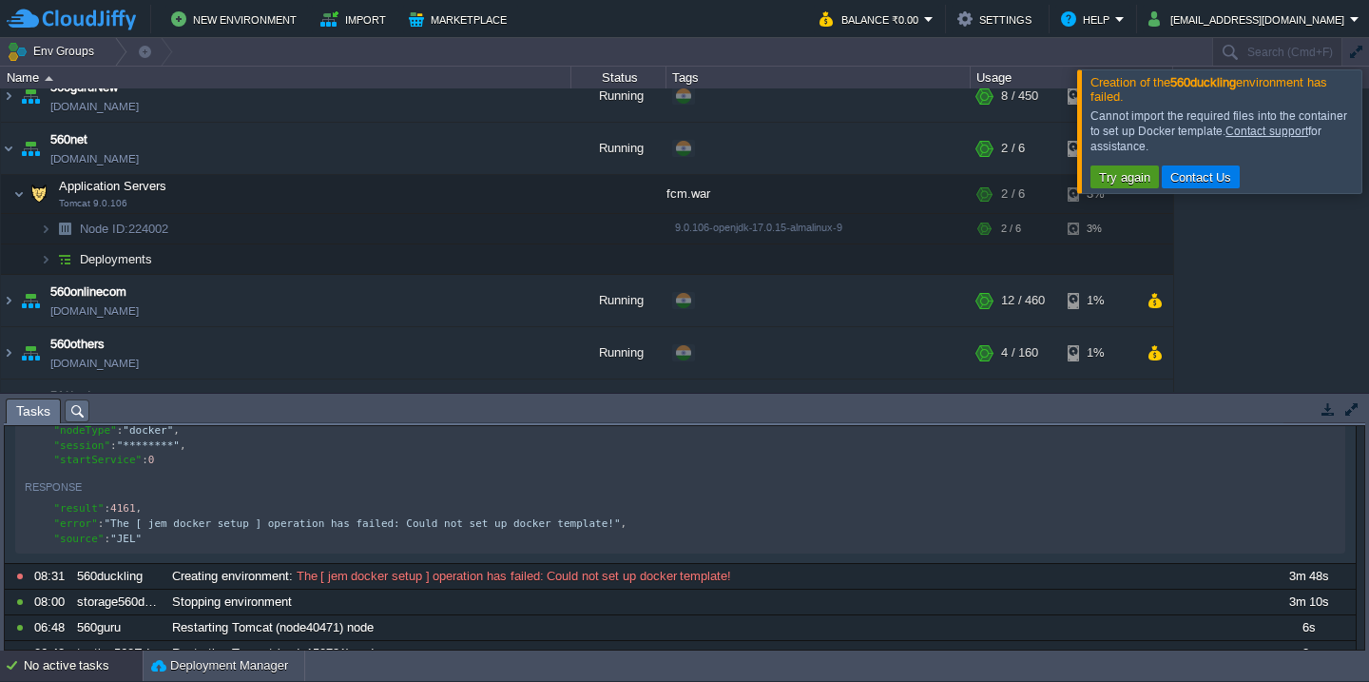
click at [1121, 171] on button "Try again" at bounding box center [1124, 176] width 63 height 17
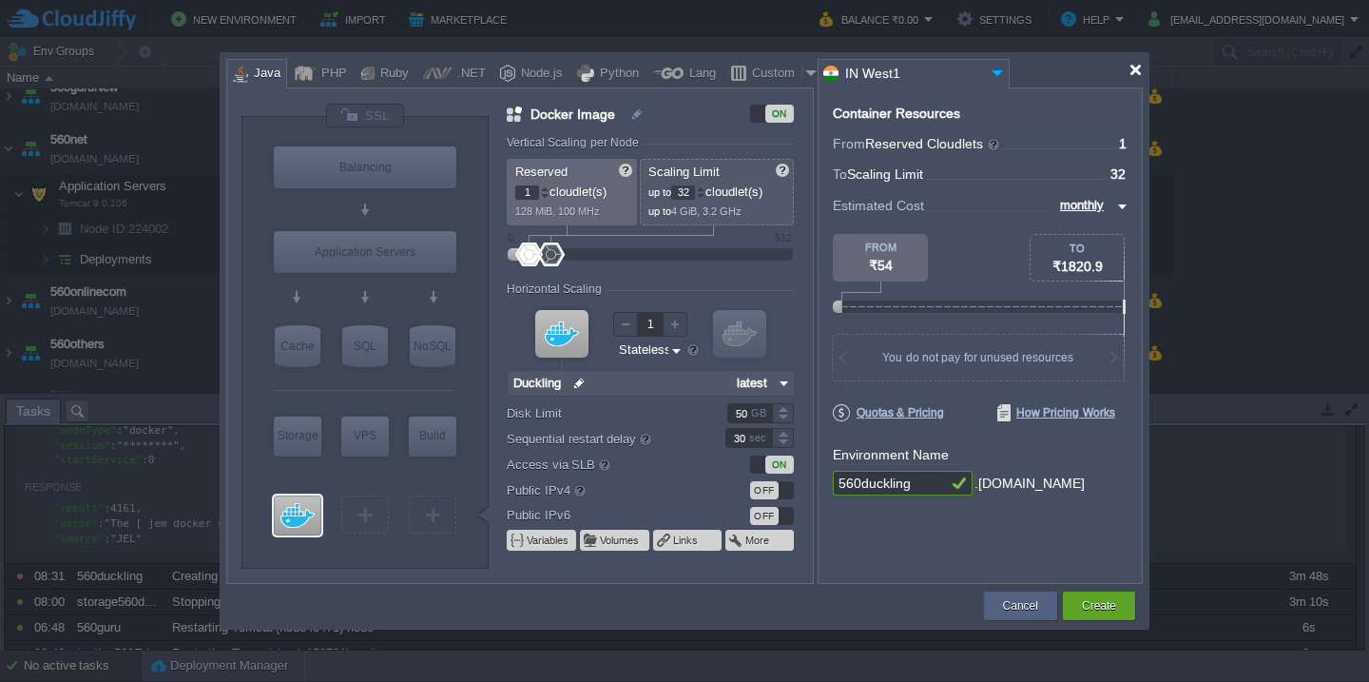
click at [1131, 72] on div at bounding box center [1135, 70] width 14 height 14
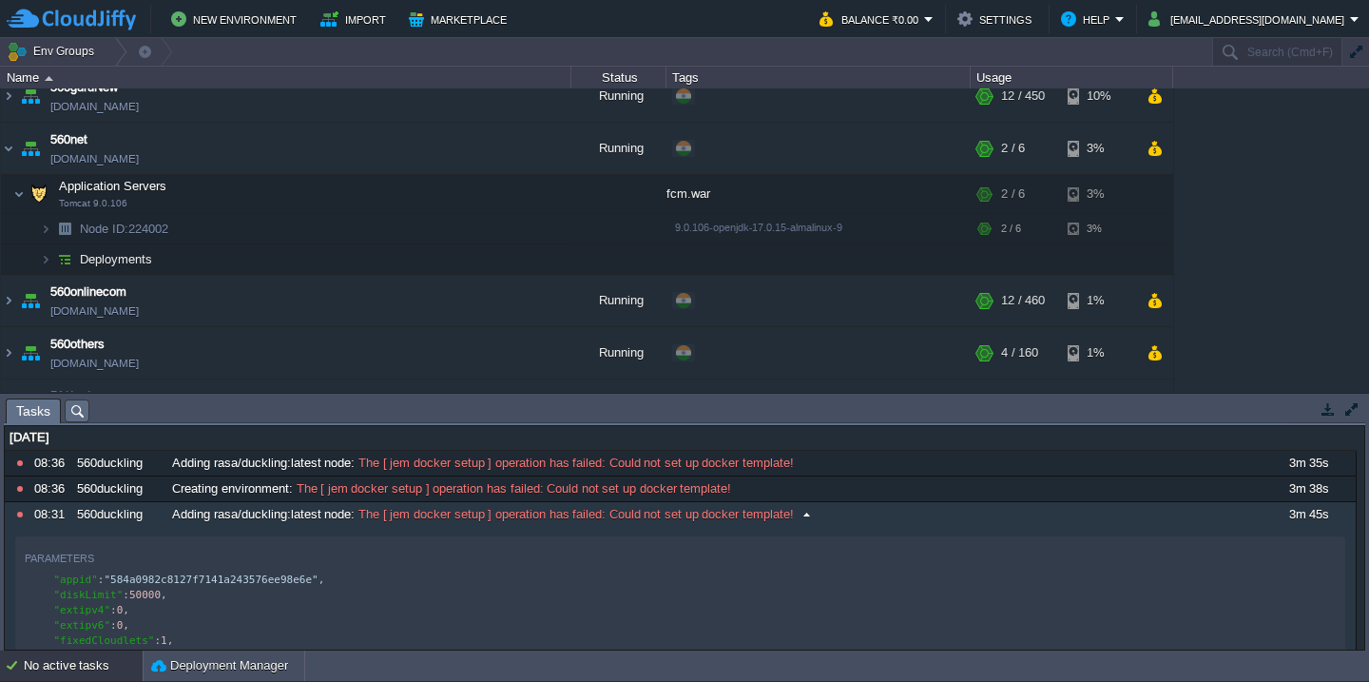
scroll to position [0, 0]
click at [116, 520] on div "560duckling" at bounding box center [118, 516] width 93 height 25
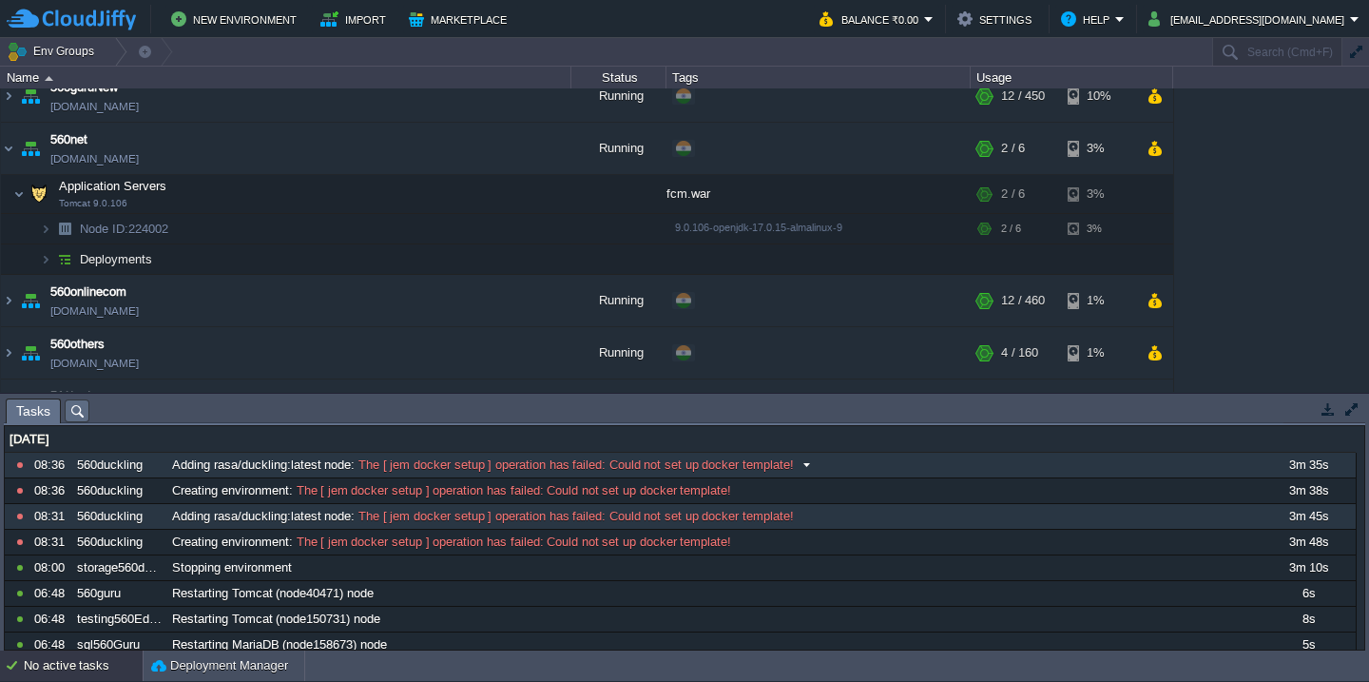
click at [359, 471] on span "The [ jem docker setup ] operation has failed: Could not set up docker template!" at bounding box center [574, 464] width 439 height 17
